Goal: Information Seeking & Learning: Understand process/instructions

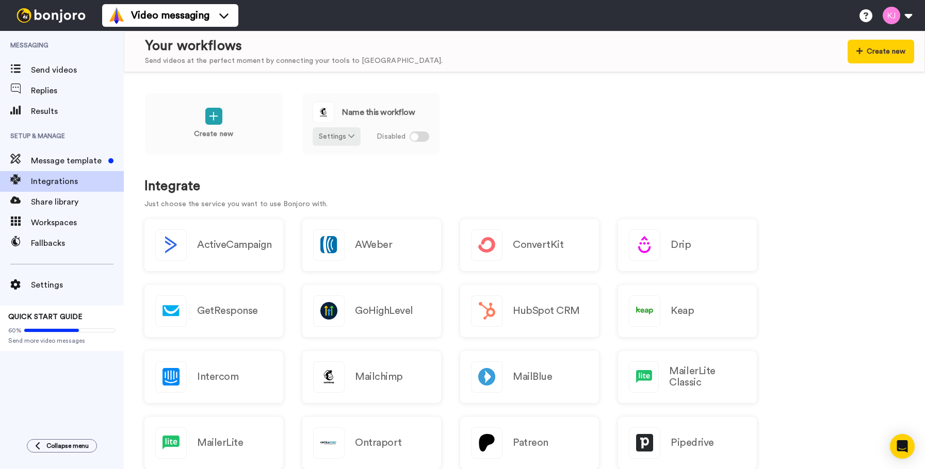
scroll to position [516, 0]
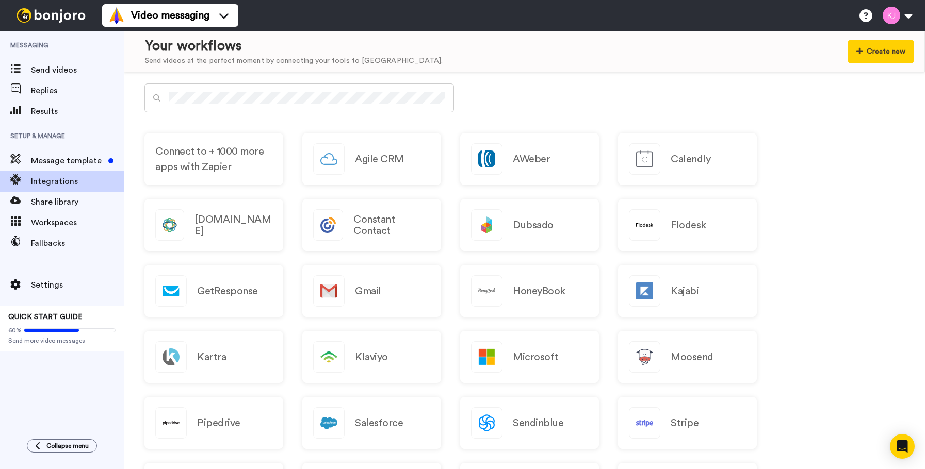
click at [53, 64] on span "Send videos" at bounding box center [77, 70] width 93 height 12
